Goal: Task Accomplishment & Management: Complete application form

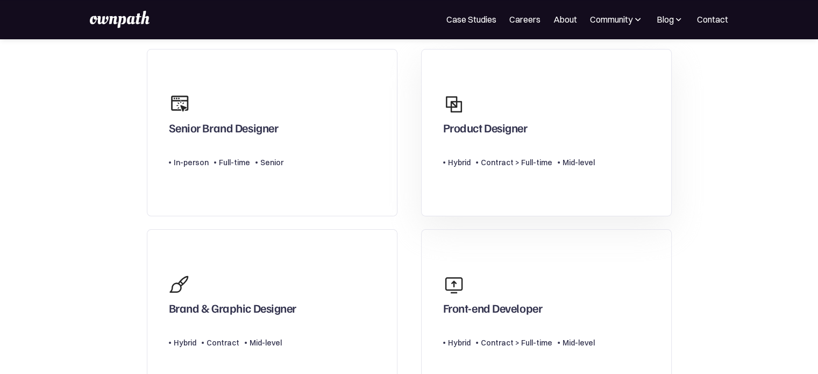
scroll to position [98, 0]
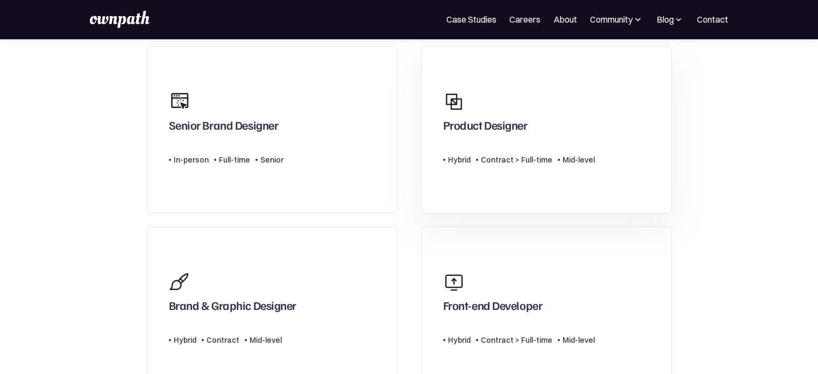
click at [486, 173] on div "Product Designer Type Level Hybrid Contract > Full-time Mid-level" at bounding box center [519, 130] width 152 height 89
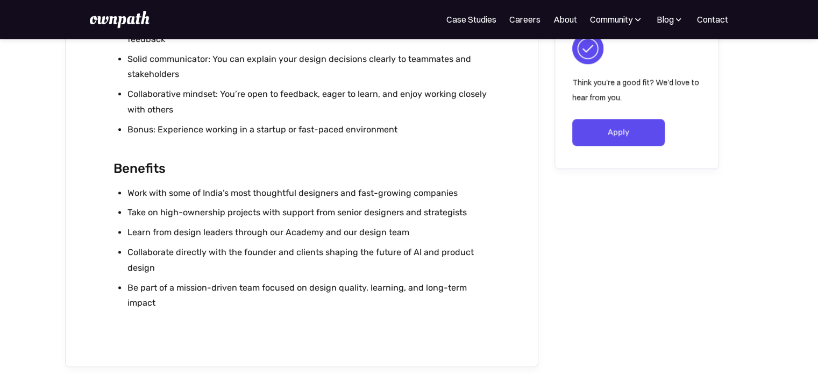
scroll to position [1155, 0]
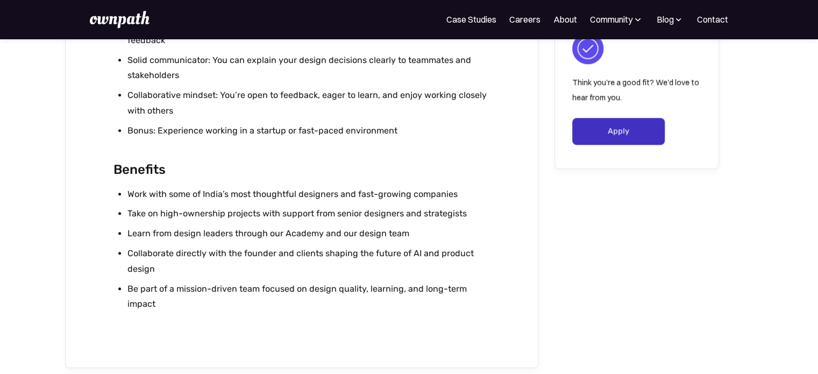
click at [619, 128] on link "Apply" at bounding box center [618, 131] width 93 height 27
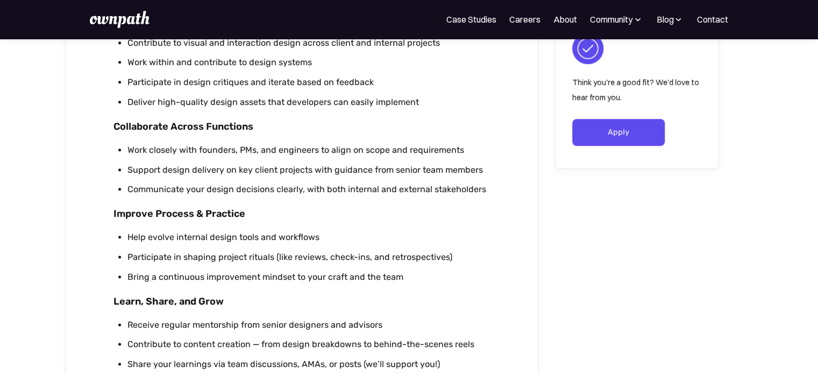
scroll to position [610, 0]
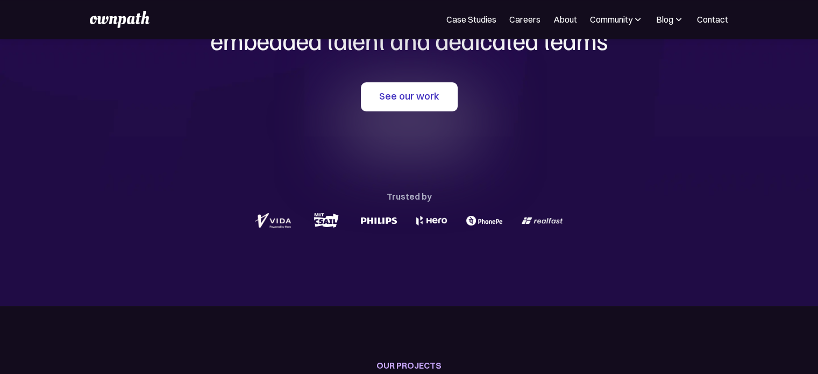
scroll to position [123, 0]
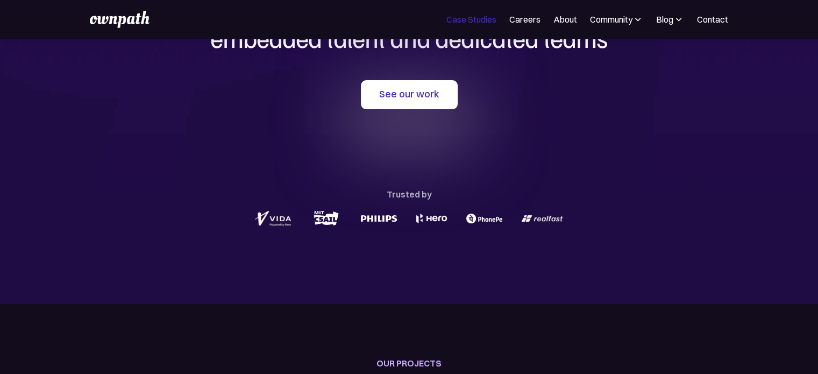
click at [471, 25] on link "Case Studies" at bounding box center [471, 19] width 50 height 13
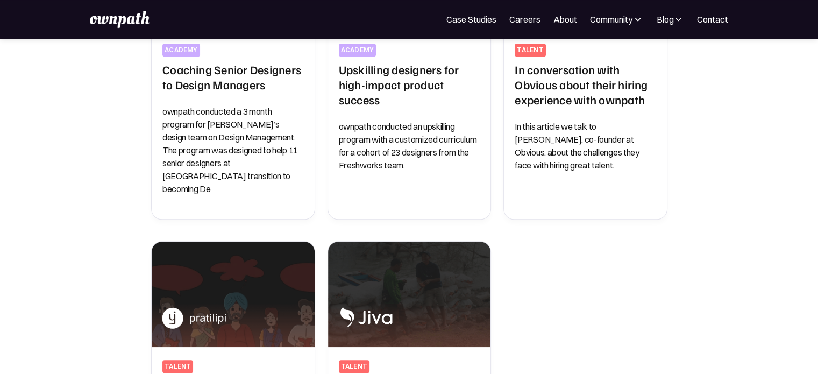
scroll to position [385, 0]
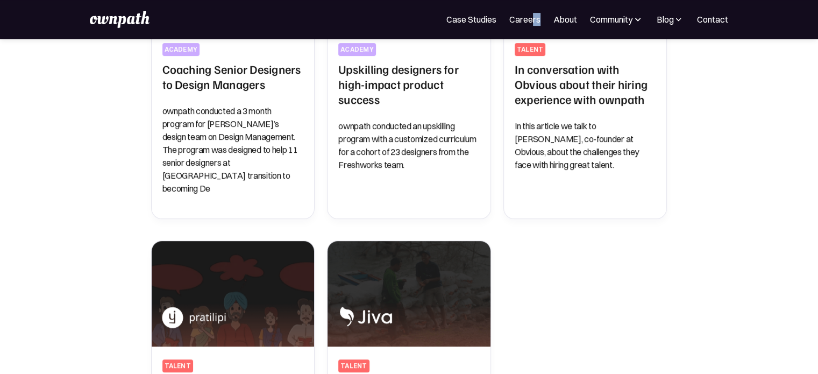
drag, startPoint x: 543, startPoint y: 29, endPoint x: 530, endPoint y: 27, distance: 13.5
click at [530, 27] on div "For Companies Case Studies Careers About Community Events Resources Design Resi…" at bounding box center [409, 19] width 818 height 39
click at [530, 27] on div "For Companies Case Studies Careers About Community Events Resources Design Resi…" at bounding box center [409, 19] width 638 height 17
click at [523, 23] on link "Careers" at bounding box center [524, 19] width 31 height 13
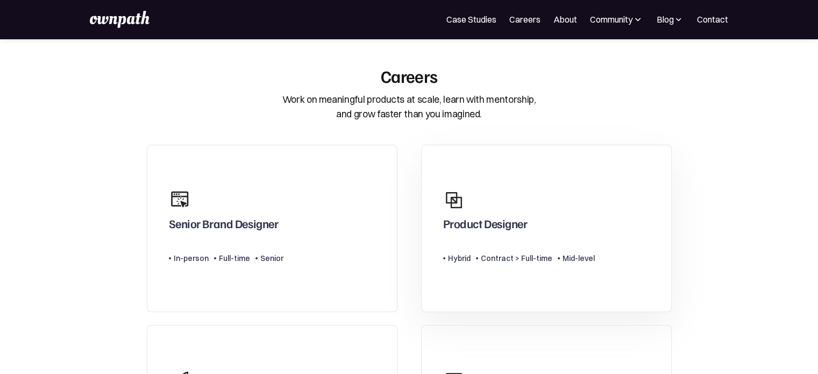
click at [443, 184] on div "Product Designer" at bounding box center [519, 210] width 152 height 52
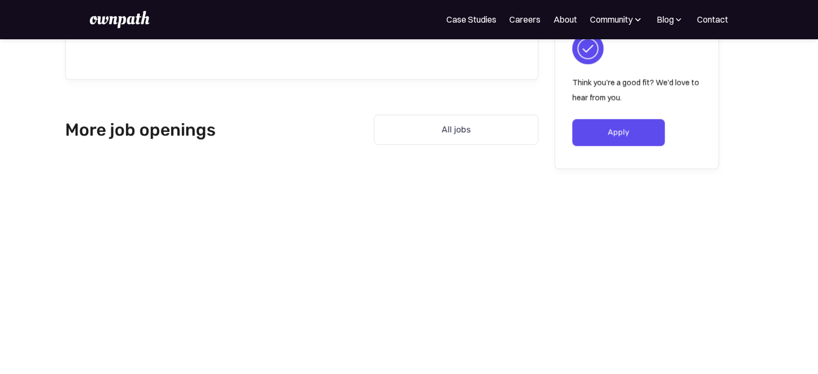
scroll to position [1449, 0]
